Goal: Information Seeking & Learning: Learn about a topic

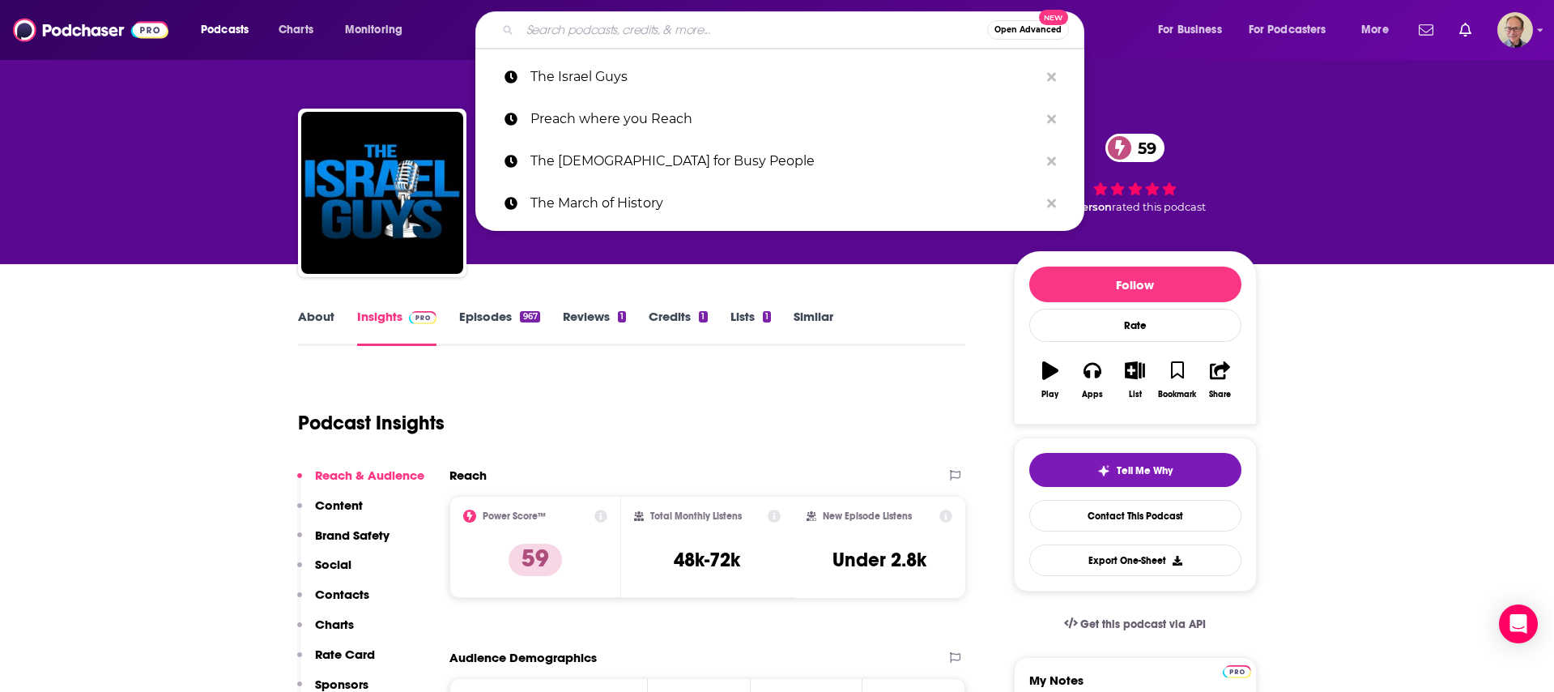
click at [677, 33] on input "Search podcasts, credits, & more..." at bounding box center [753, 30] width 467 height 26
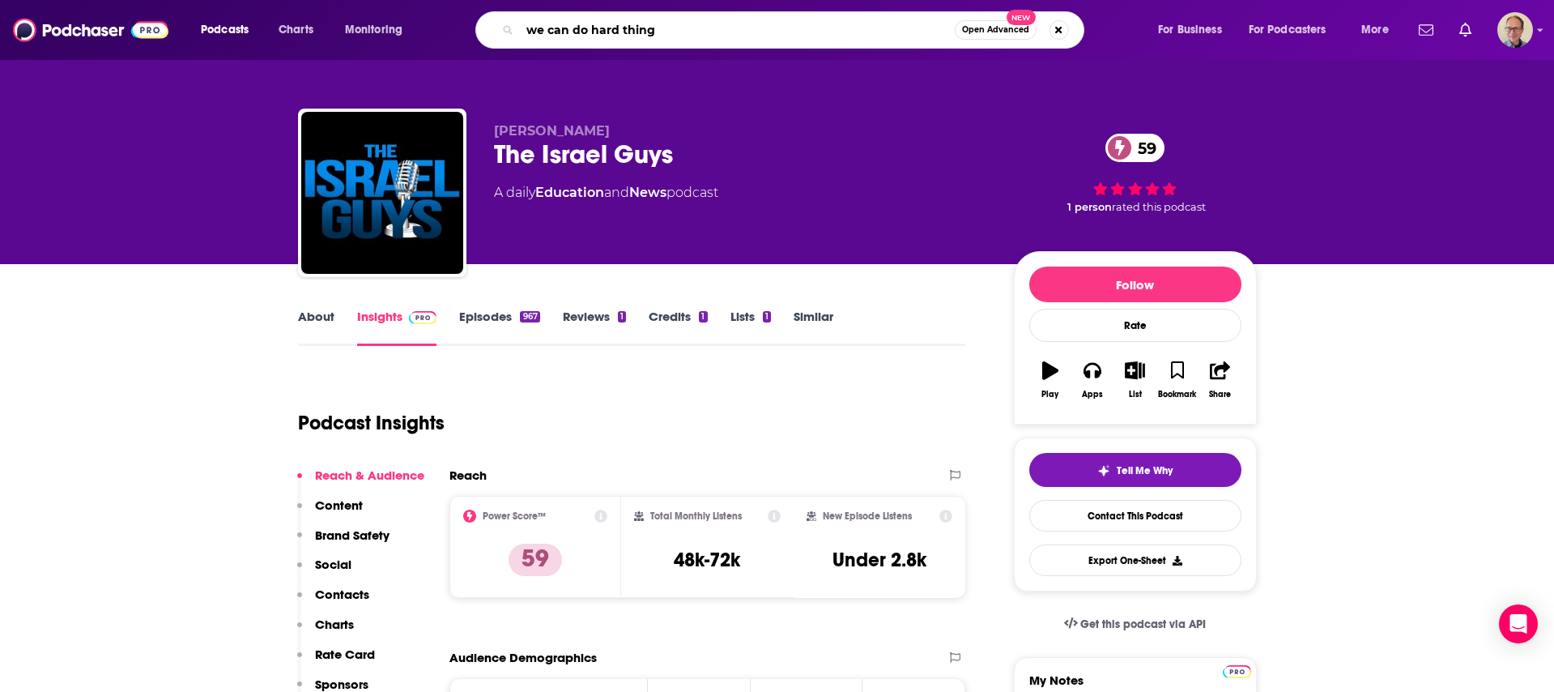
type input "we can do hard things"
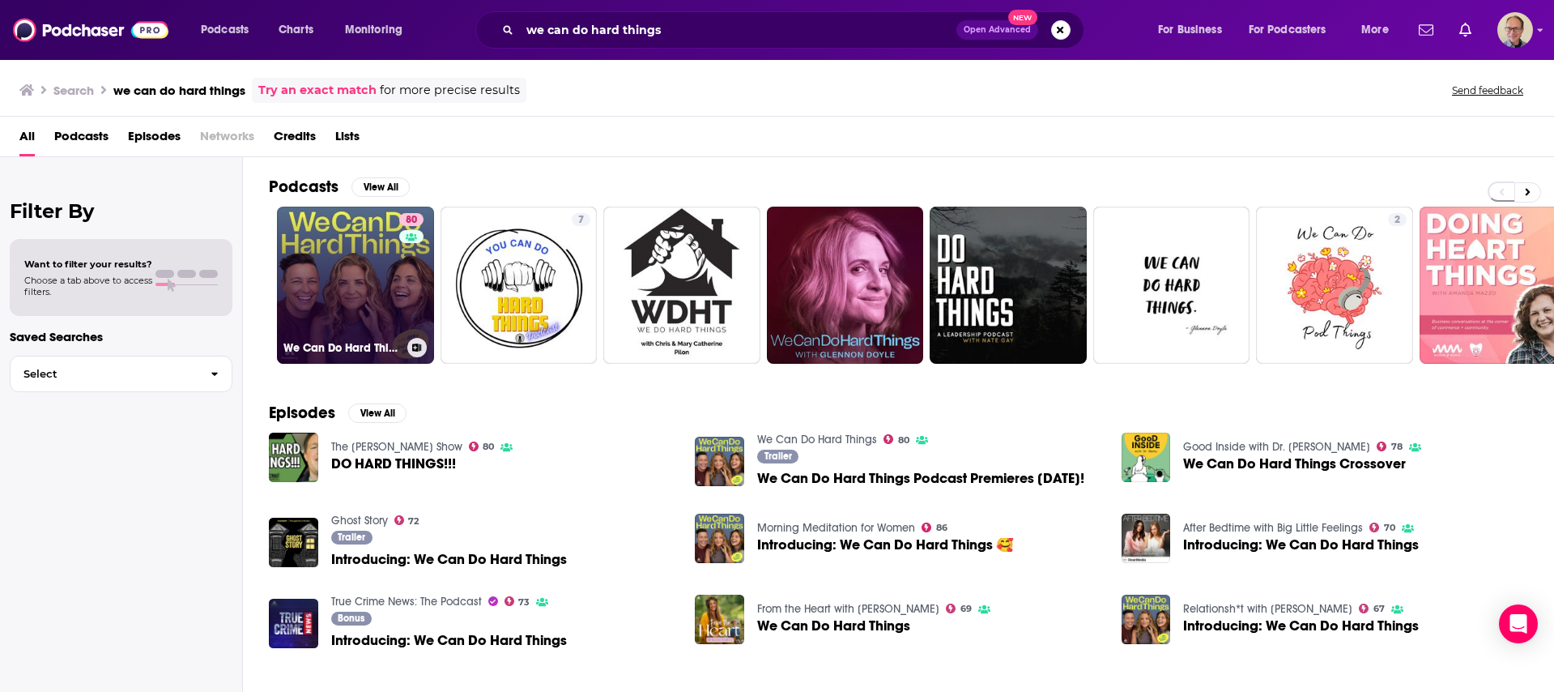
click at [355, 259] on link "80 We Can Do Hard Things" at bounding box center [355, 284] width 157 height 157
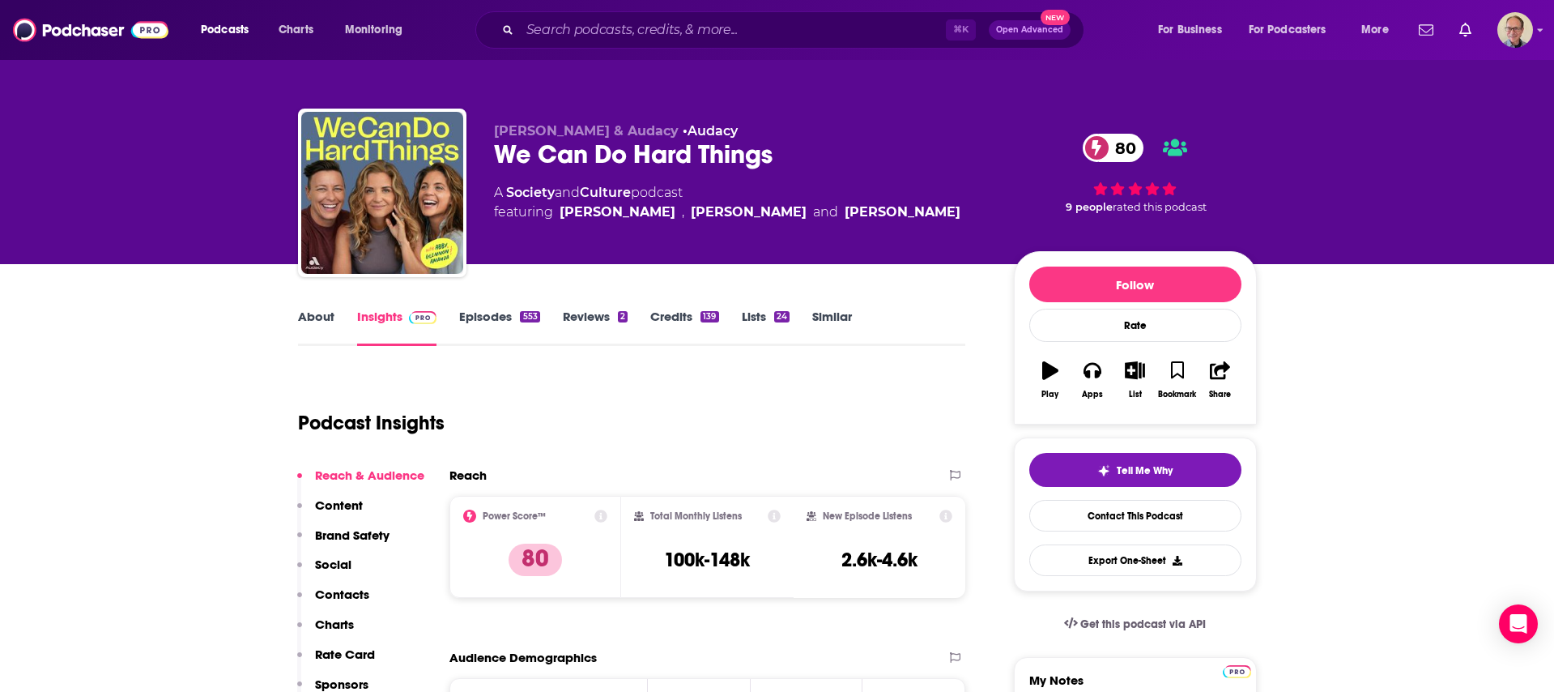
click at [307, 316] on link "About" at bounding box center [316, 327] width 36 height 37
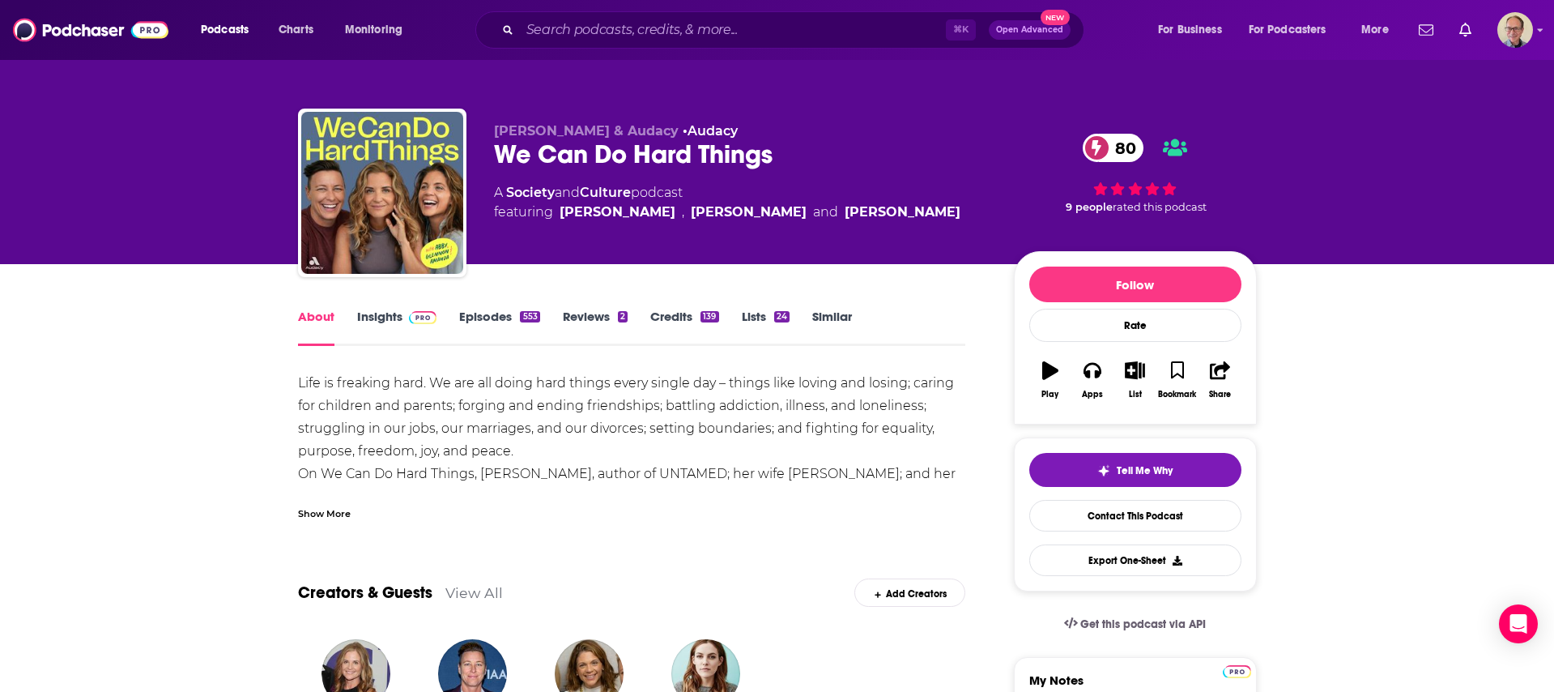
click at [343, 512] on div "Show More" at bounding box center [324, 511] width 53 height 15
